Goal: Find specific page/section: Find specific page/section

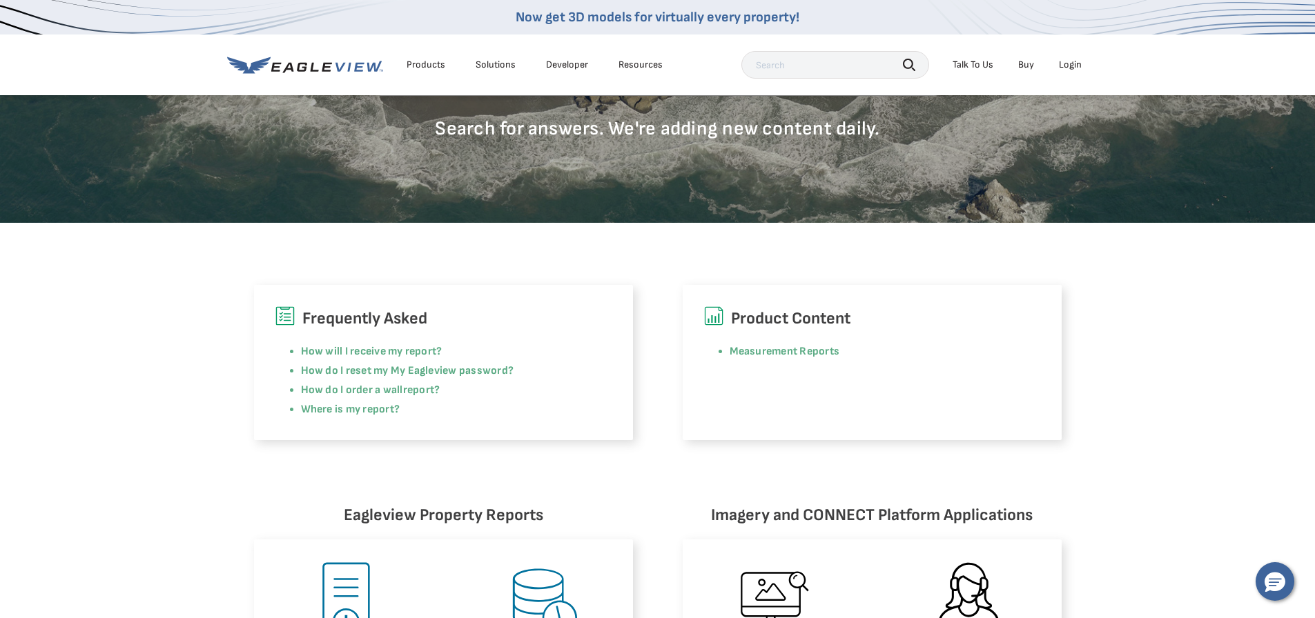
scroll to position [276, 0]
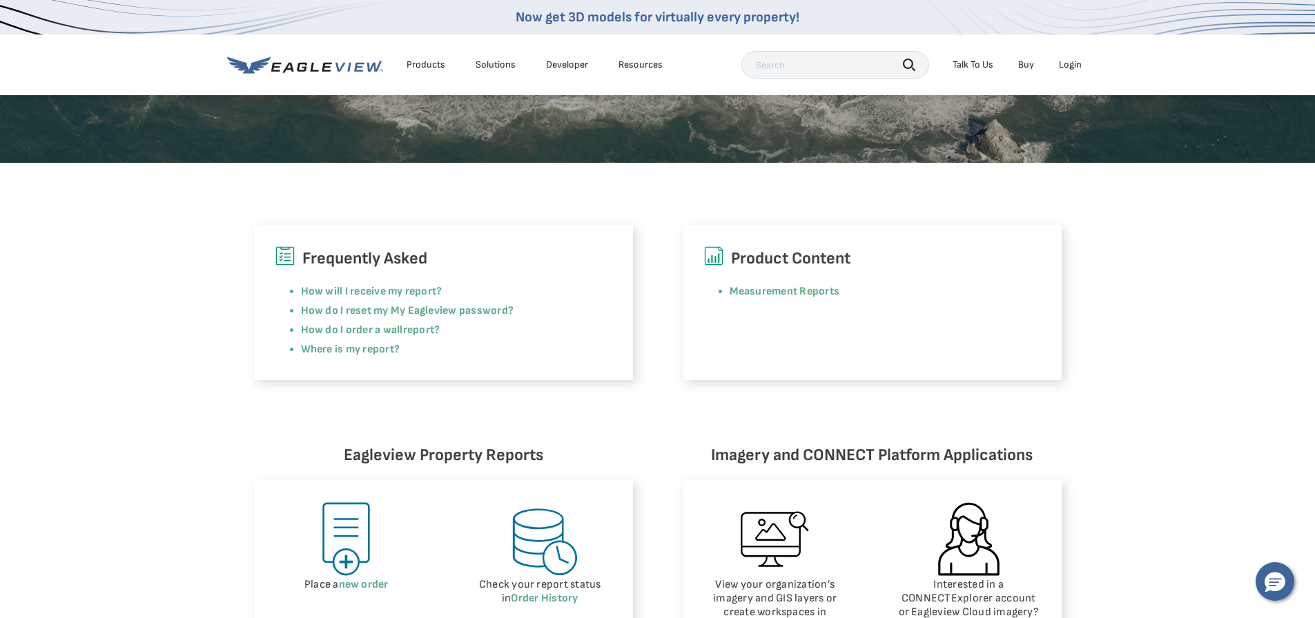
click at [990, 68] on div "Talk To Us" at bounding box center [973, 65] width 41 height 12
click at [1285, 589] on button "Hello, have a question? Let’s chat." at bounding box center [1275, 582] width 39 height 39
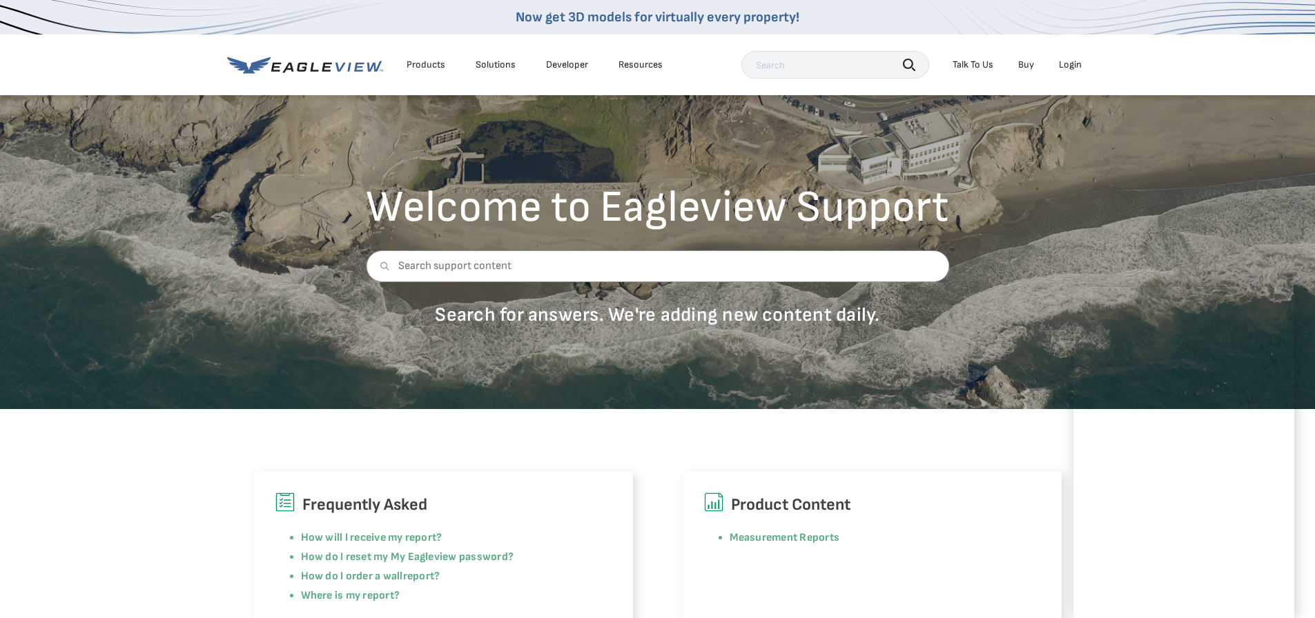
scroll to position [0, 0]
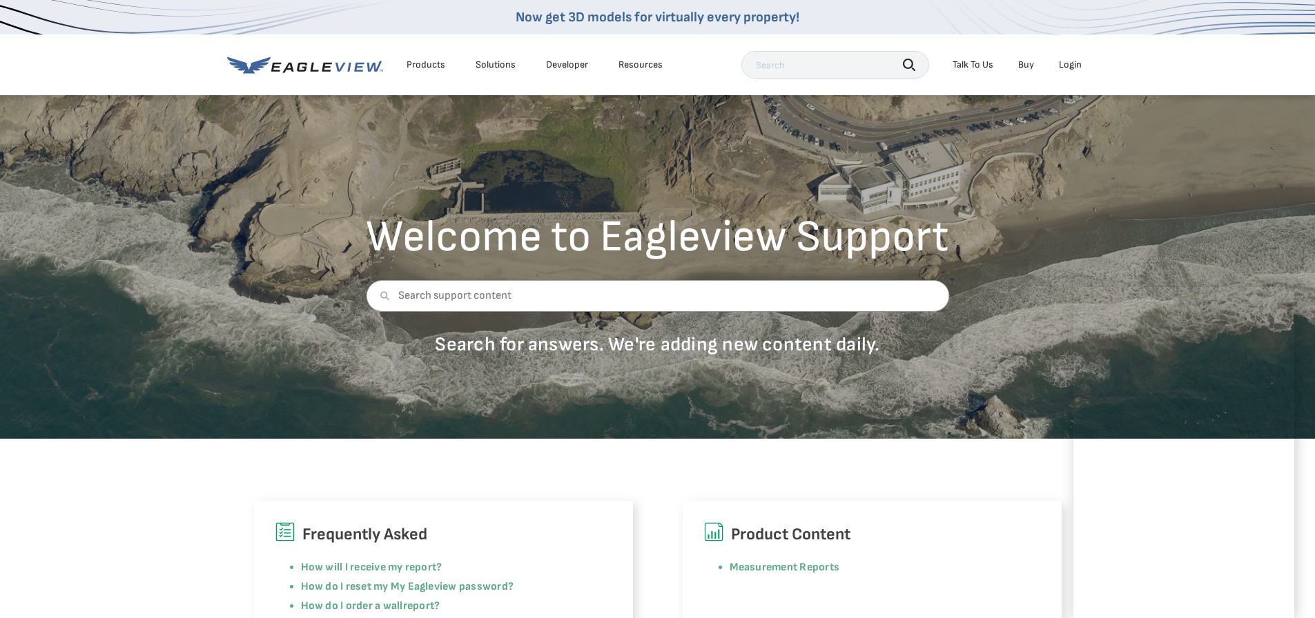
click at [1079, 67] on div "Login" at bounding box center [1070, 65] width 23 height 12
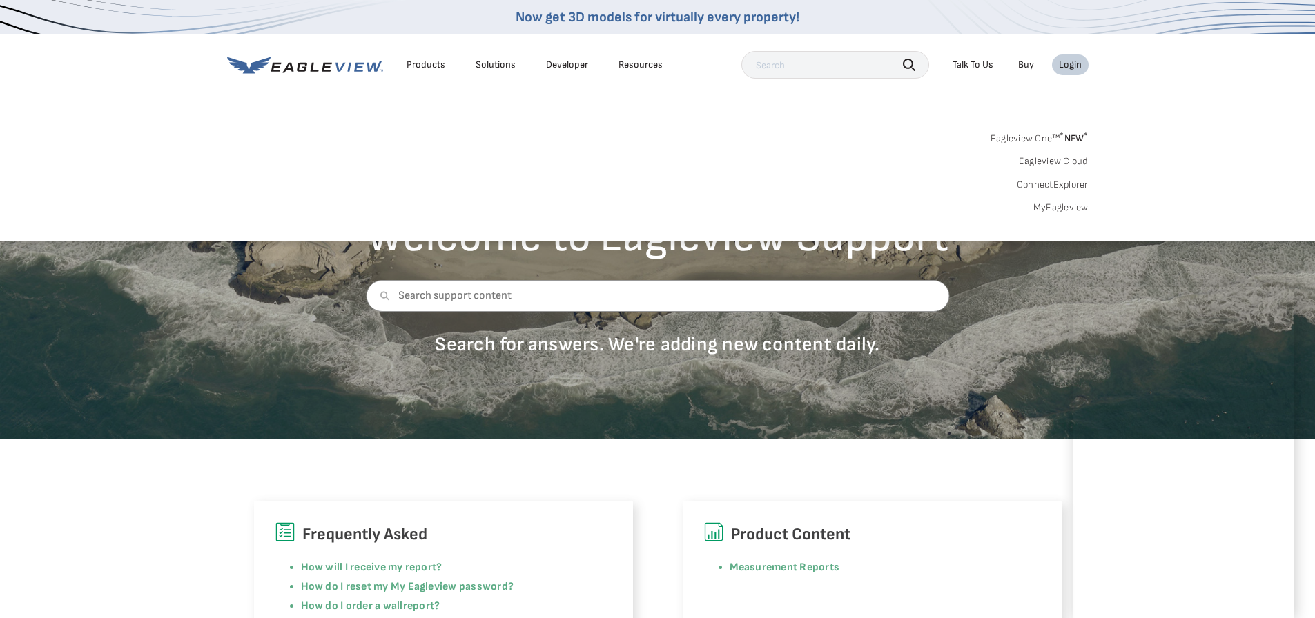
click at [1066, 66] on div "Login" at bounding box center [1070, 65] width 23 height 12
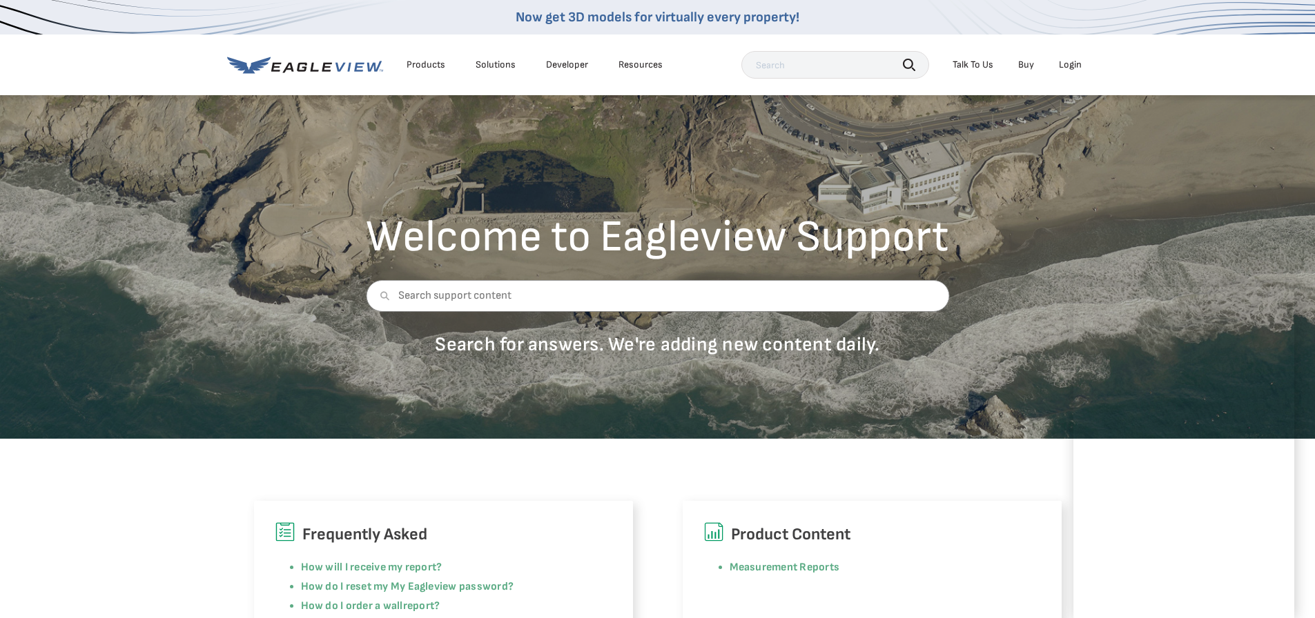
click at [1066, 66] on div "Login" at bounding box center [1070, 65] width 23 height 12
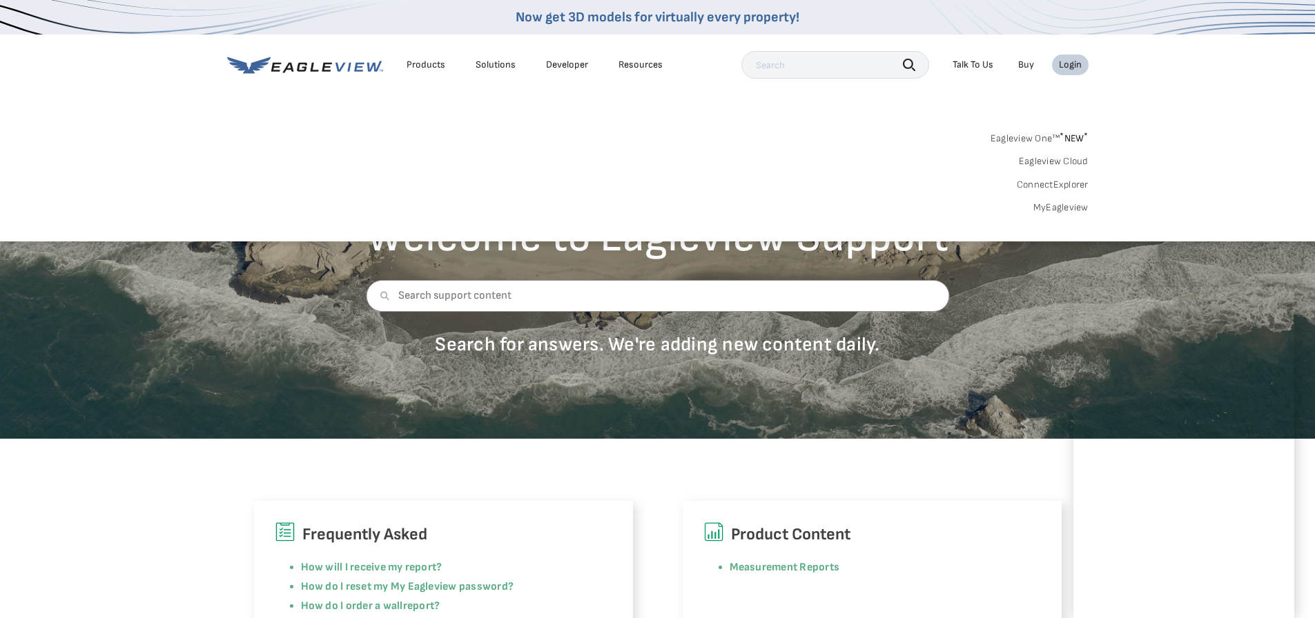
click at [777, 157] on div "Eagleview One™ * NEW * Eagleview Cloud ConnectExplorer MyEagleview" at bounding box center [657, 171] width 861 height 86
click at [1084, 184] on link "ConnectExplorer" at bounding box center [1053, 185] width 72 height 12
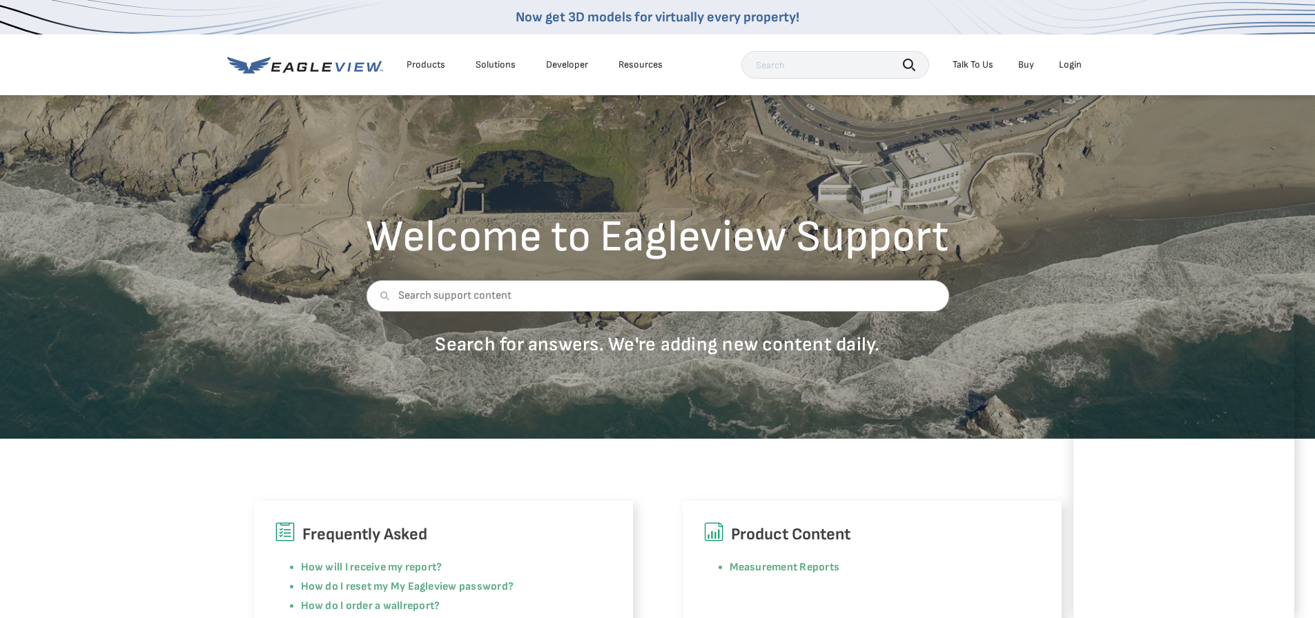
click at [1080, 64] on div "Login" at bounding box center [1070, 65] width 23 height 12
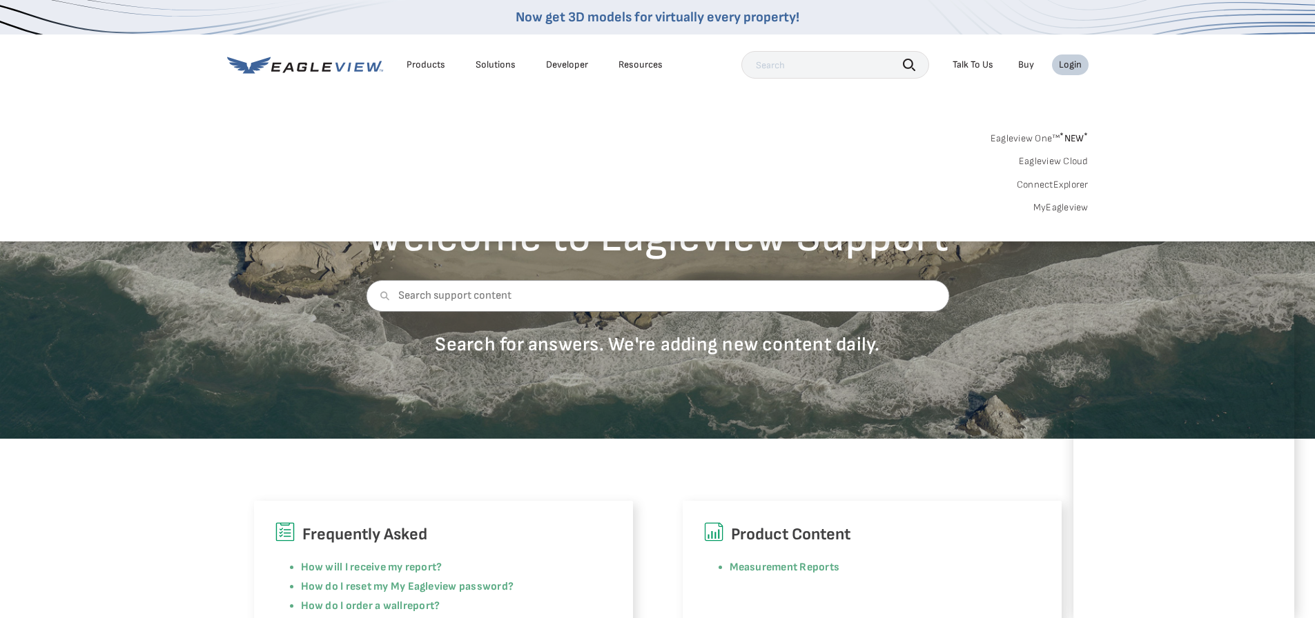
click at [1059, 204] on link "MyEagleview" at bounding box center [1060, 208] width 55 height 12
